Goal: Transaction & Acquisition: Purchase product/service

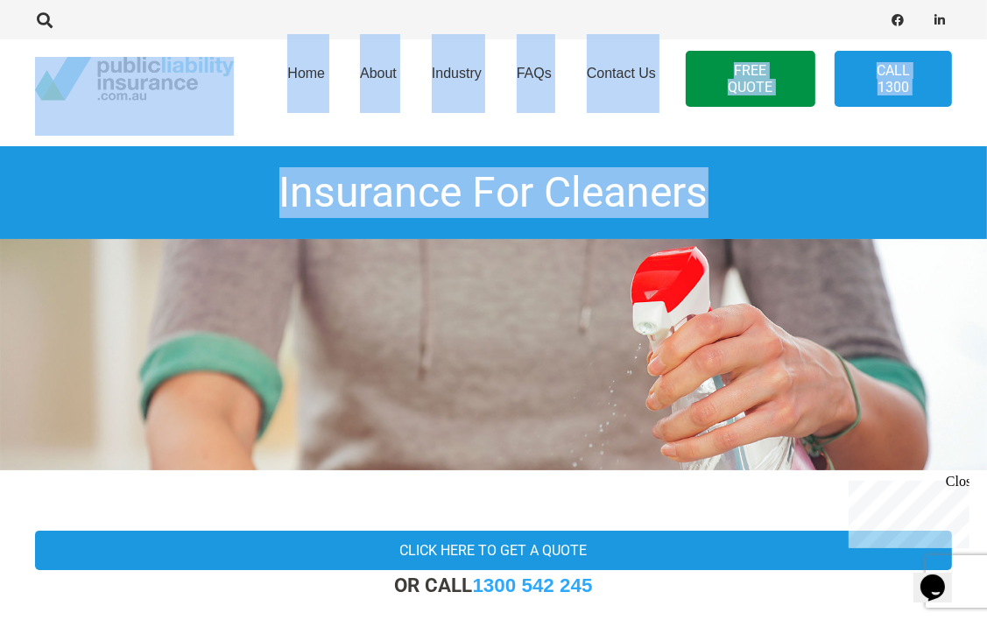
drag, startPoint x: 985, startPoint y: 32, endPoint x: 996, endPoint y: 44, distance: 16.1
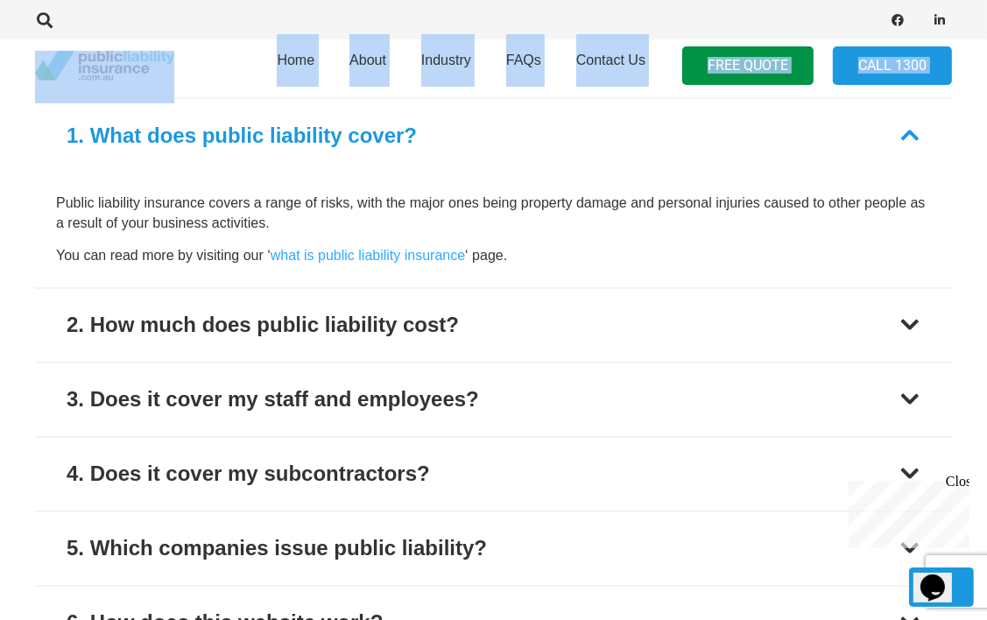
scroll to position [2247, 0]
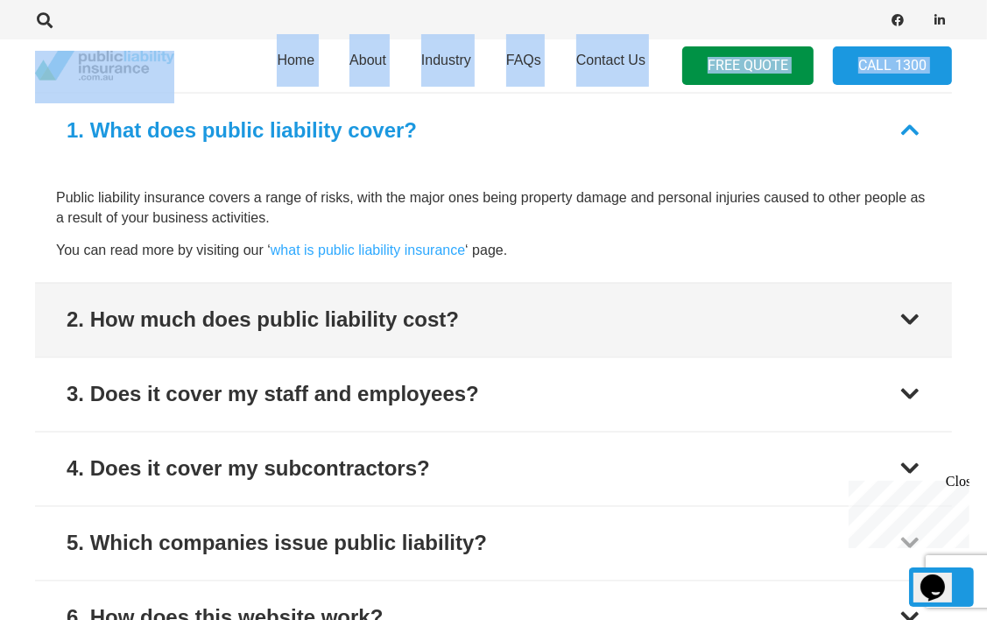
click at [920, 311] on div at bounding box center [910, 320] width 21 height 21
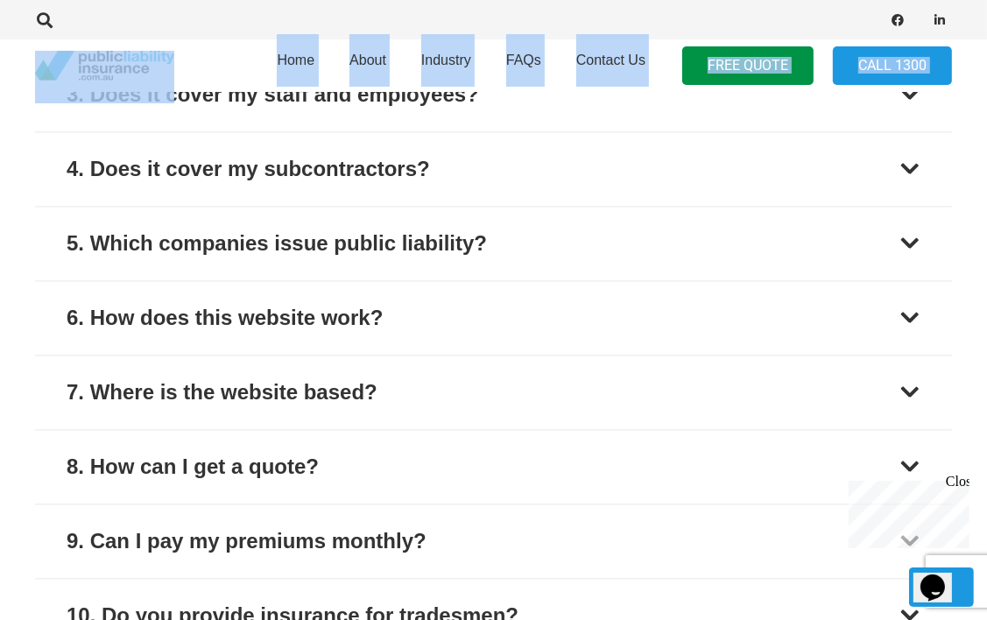
scroll to position [2559, 0]
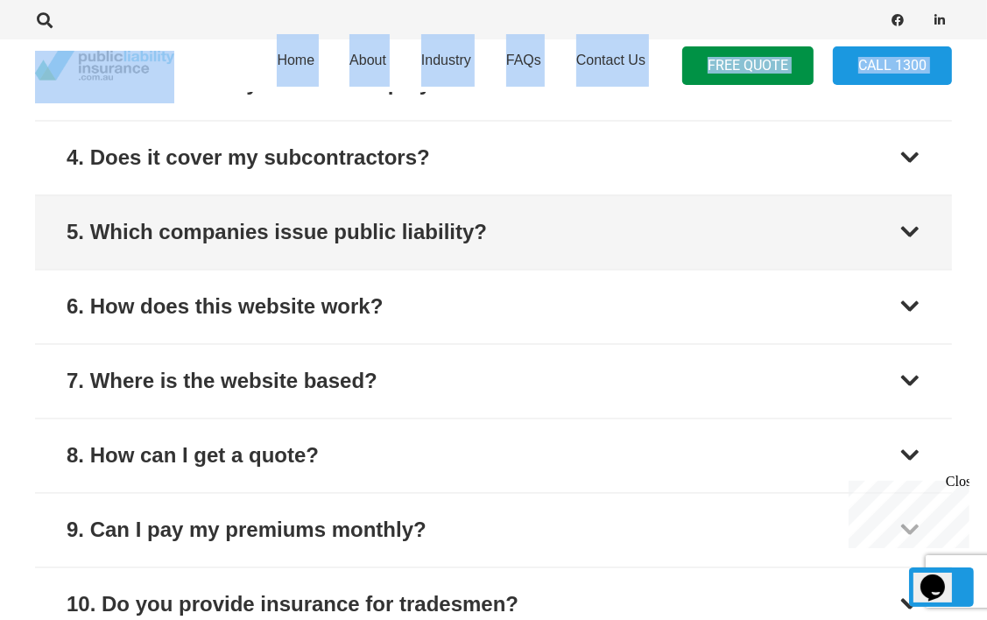
click at [900, 236] on div at bounding box center [910, 232] width 21 height 21
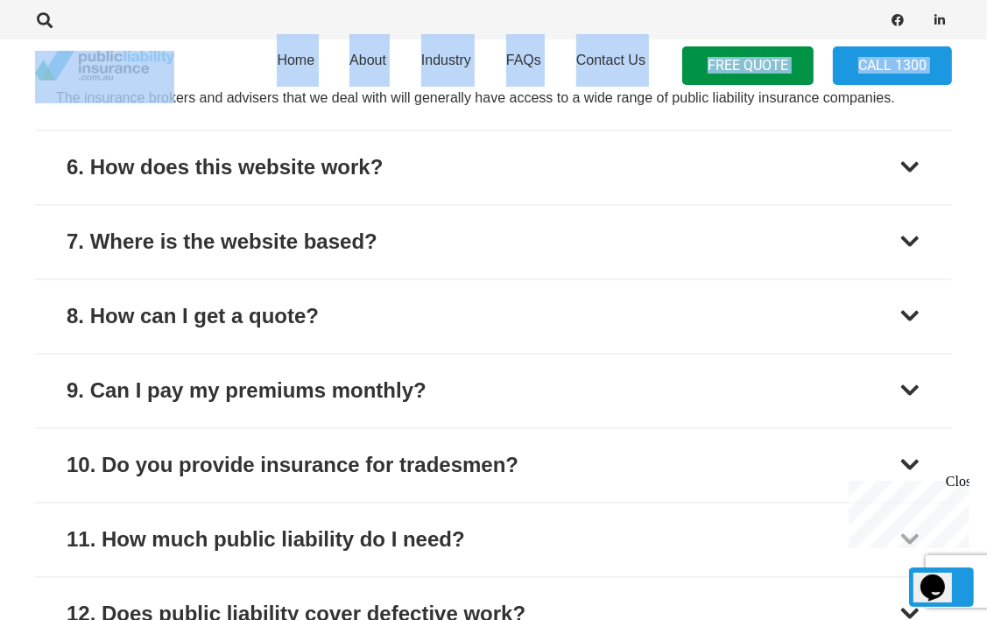
scroll to position [2703, 0]
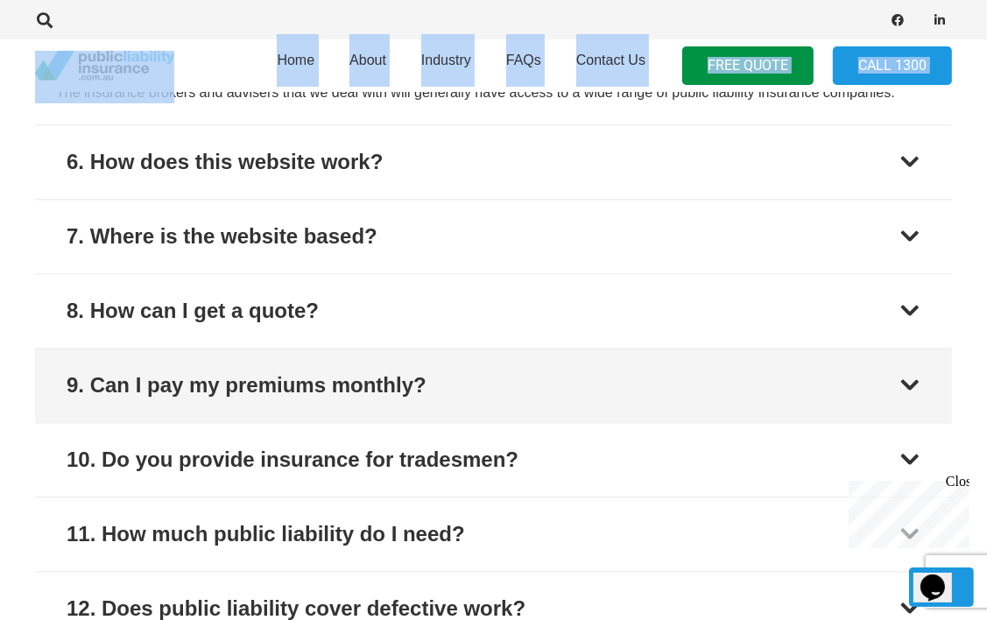
click at [895, 396] on button "9. Can I pay my premiums monthly?" at bounding box center [493, 386] width 917 height 74
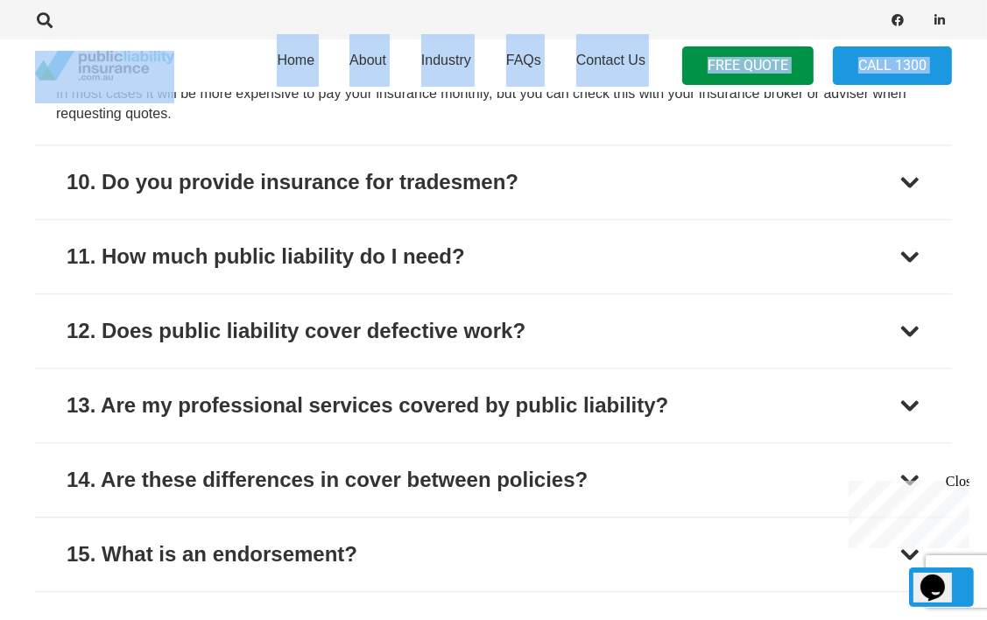
scroll to position [3017, 0]
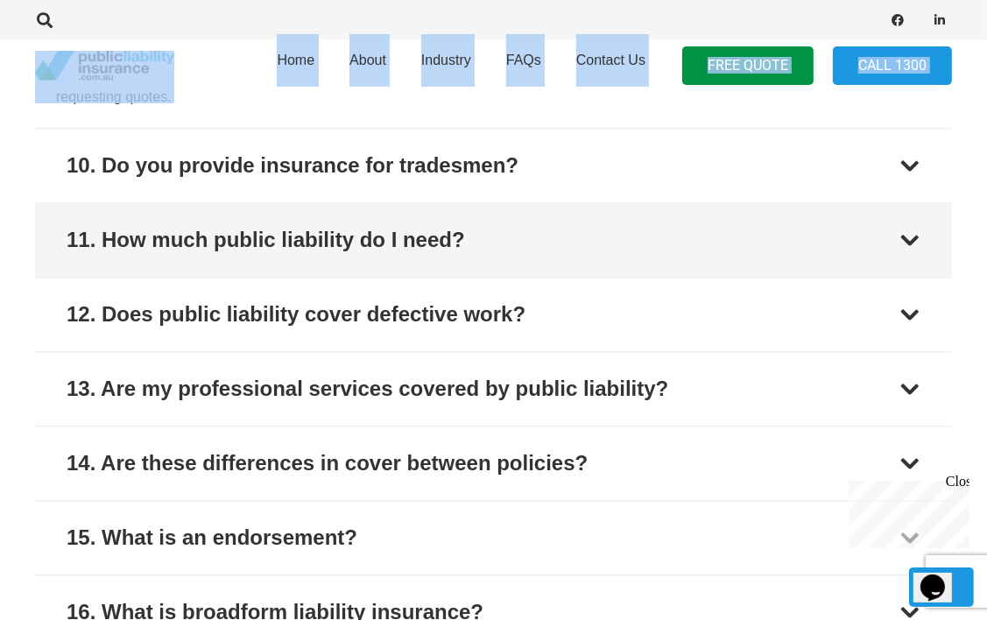
click at [911, 237] on div at bounding box center [910, 240] width 21 height 21
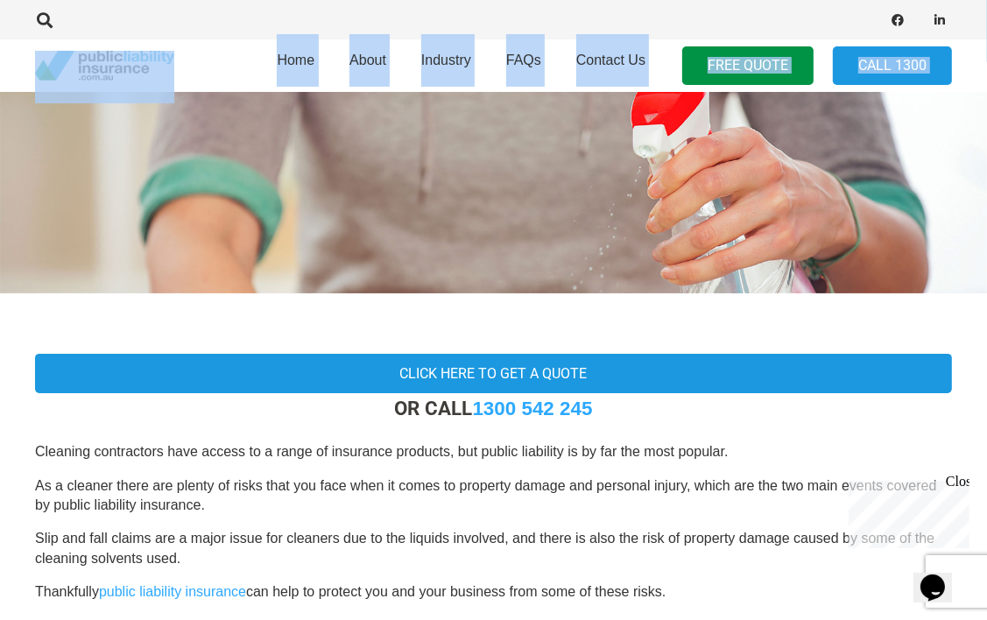
scroll to position [0, 0]
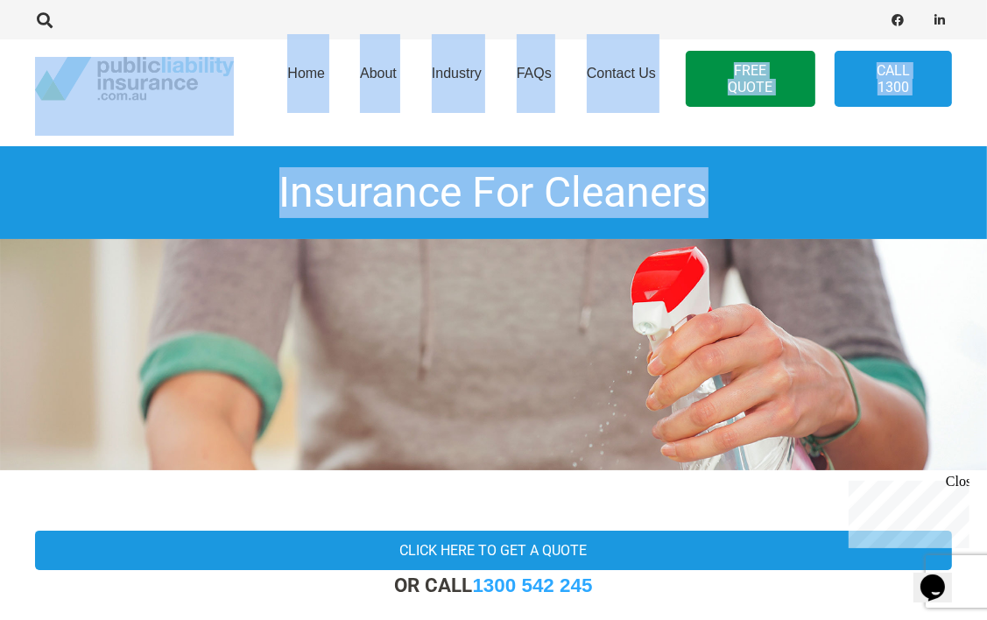
click at [626, 379] on img at bounding box center [493, 354] width 987 height 231
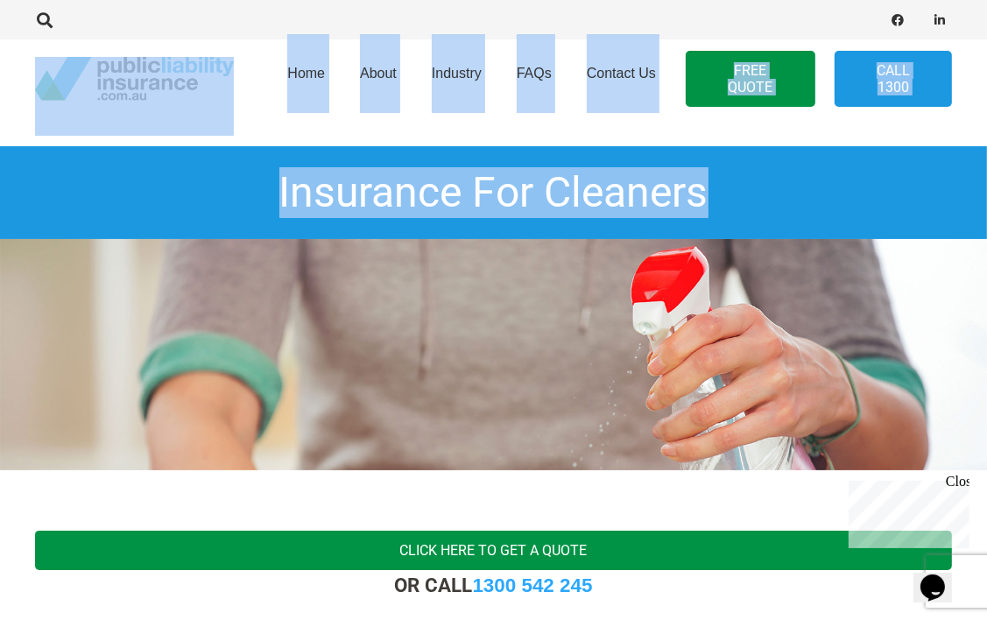
click at [594, 552] on link "Click here to get a quote" at bounding box center [493, 550] width 917 height 39
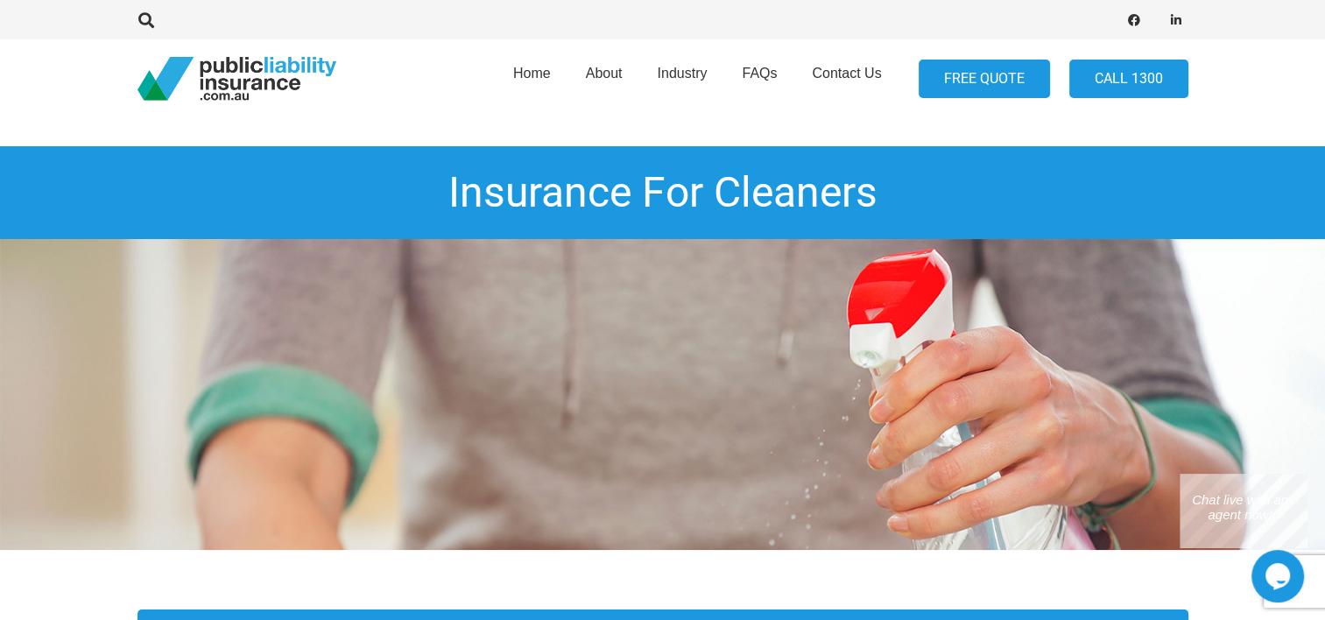
click at [986, 77] on link "FREE QUOTE" at bounding box center [984, 79] width 131 height 39
